Goal: Transaction & Acquisition: Purchase product/service

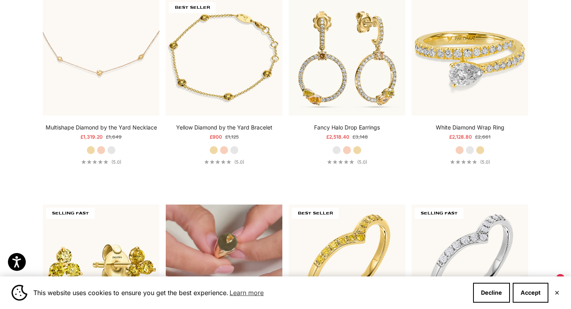
scroll to position [2111, 0]
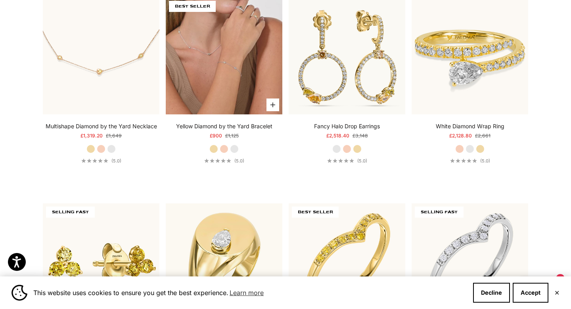
click at [243, 55] on video "#YellowGold\a#RoseGold\a#WhiteGold" at bounding box center [224, 56] width 117 height 117
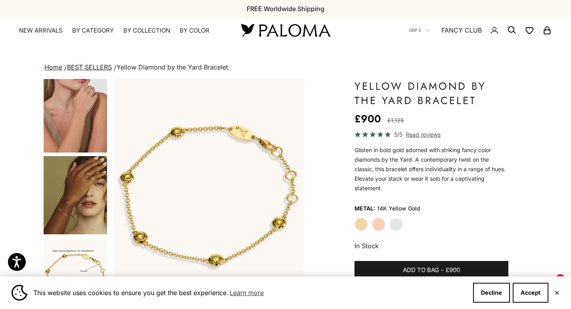
scroll to position [185, 0]
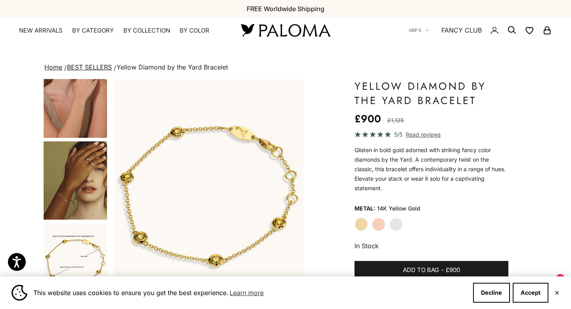
click at [87, 252] on img "Go to item 7" at bounding box center [75, 262] width 63 height 78
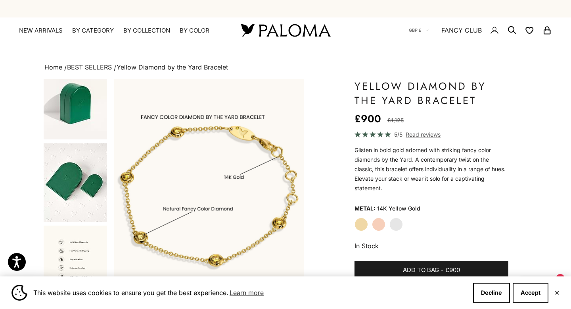
scroll to position [438, 0]
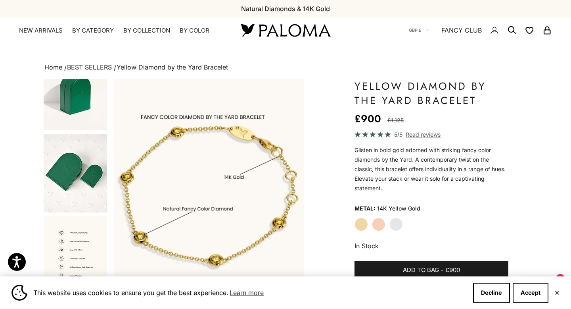
click at [86, 143] on img "Go to item 11" at bounding box center [75, 173] width 63 height 79
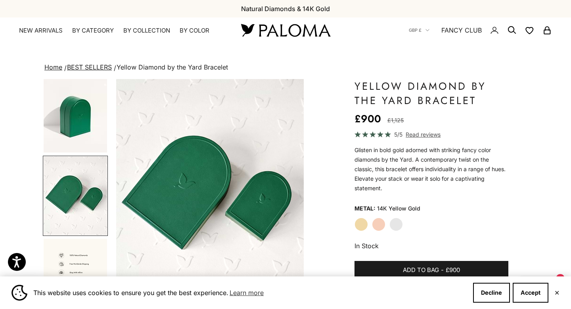
scroll to position [0, 1193]
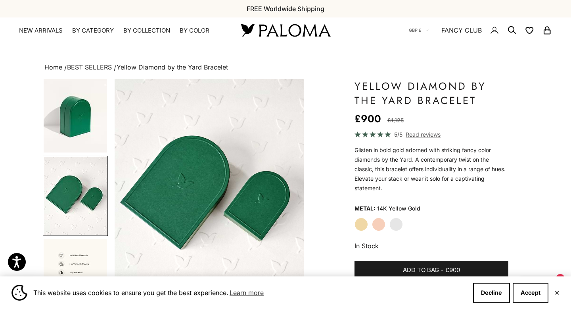
click at [80, 121] on img "Go to item 10" at bounding box center [75, 113] width 63 height 78
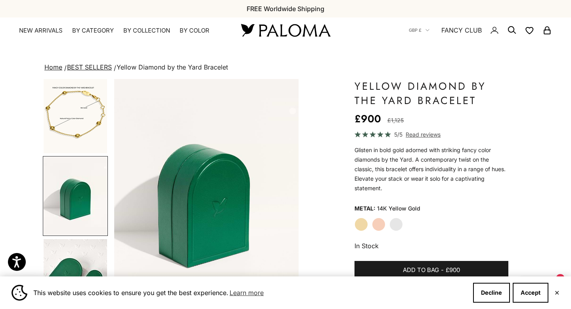
scroll to position [0, 995]
